Goal: Find specific page/section: Find specific page/section

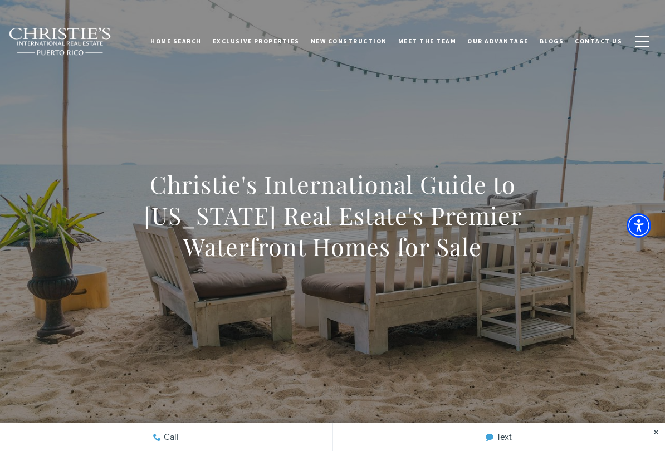
click at [207, 40] on link "Home Search" at bounding box center [176, 41] width 62 height 28
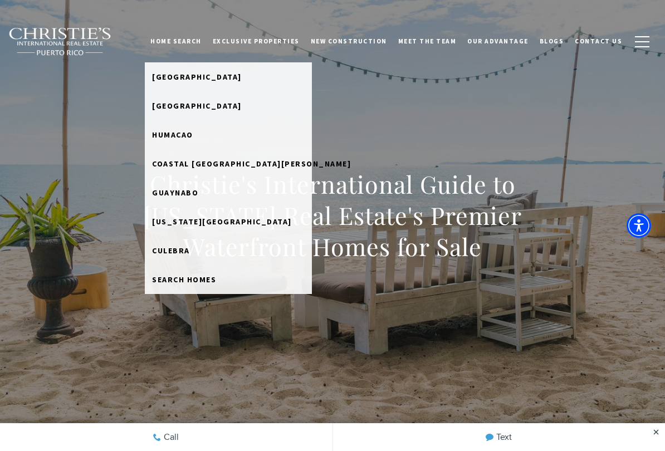
click at [223, 114] on link "[GEOGRAPHIC_DATA]" at bounding box center [228, 105] width 167 height 29
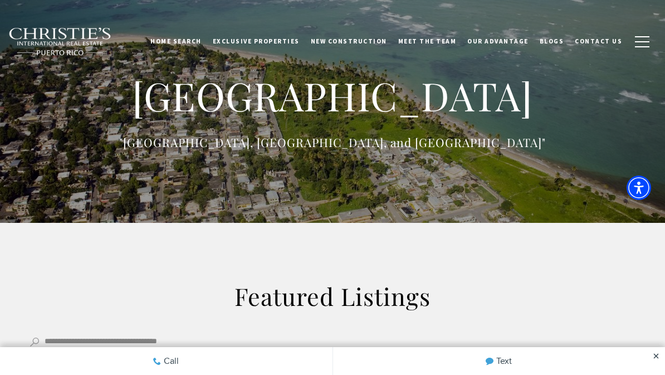
click at [198, 40] on link "Home Search" at bounding box center [176, 41] width 62 height 28
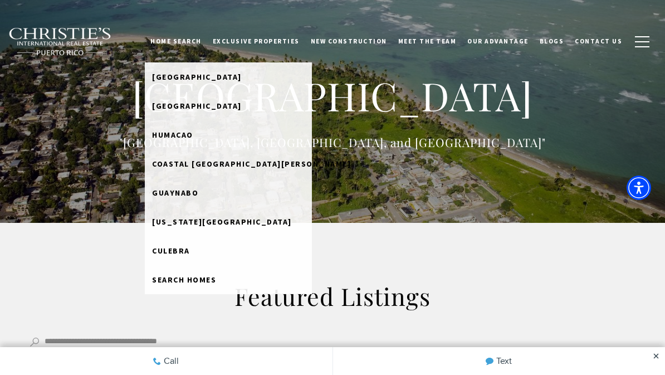
click at [260, 224] on span "[US_STATE][GEOGRAPHIC_DATA]" at bounding box center [222, 222] width 140 height 10
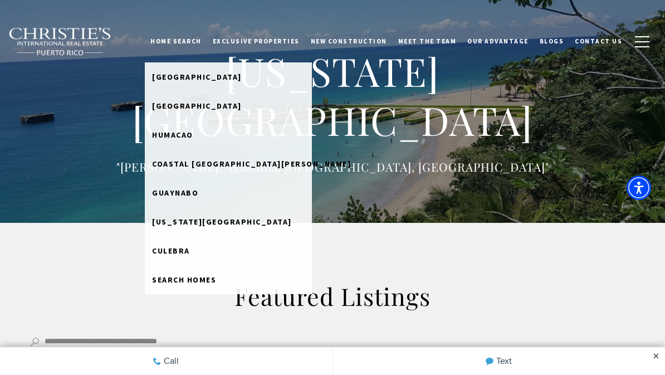
click at [218, 199] on link "Guaynabo" at bounding box center [228, 192] width 167 height 29
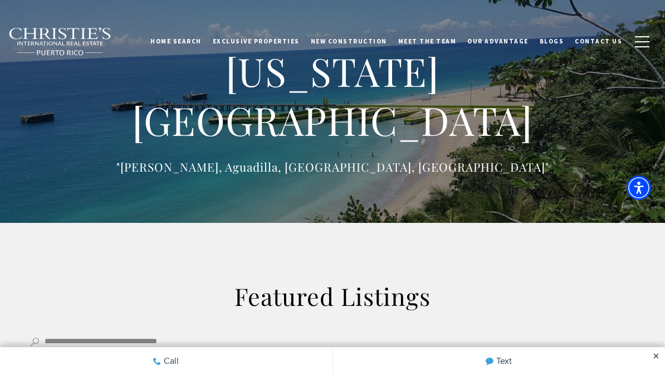
scroll to position [416, 0]
